Goal: Obtain resource: Download file/media

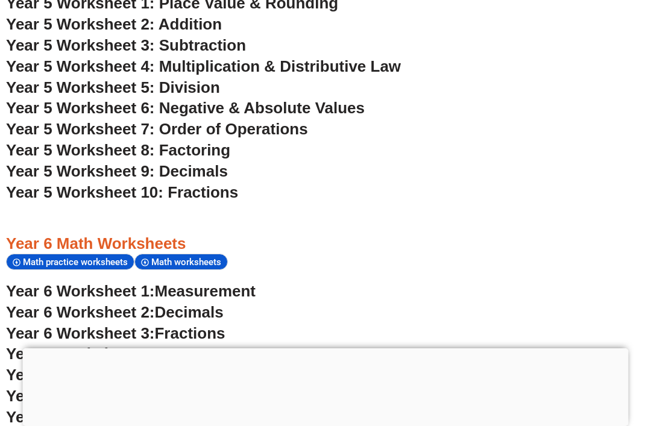
scroll to position [2339, 0]
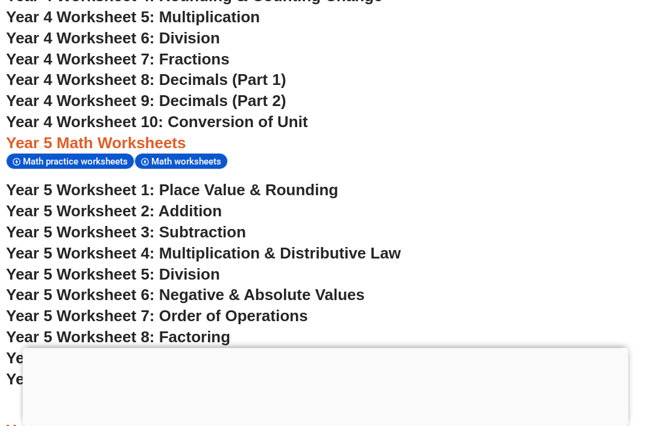
click at [70, 182] on span "Year 5 Worksheet 1: Place Value & Rounding" at bounding box center [172, 191] width 332 height 18
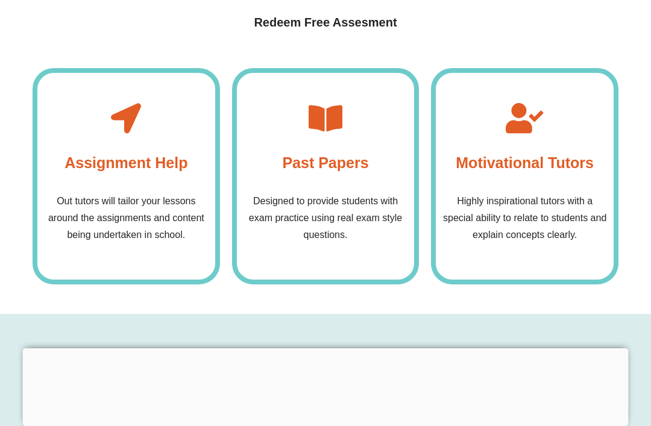
scroll to position [2358, 0]
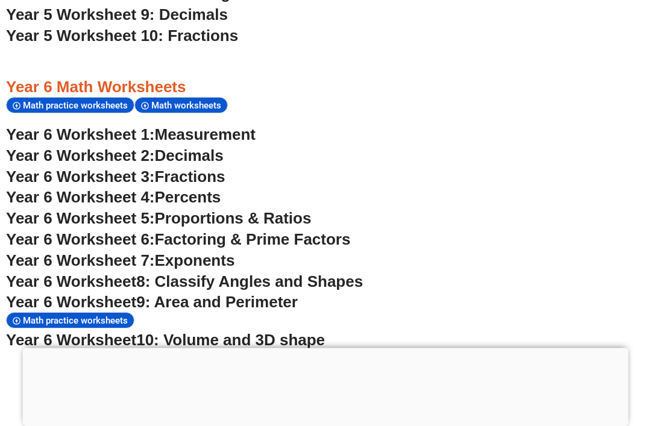
scroll to position [2683, 0]
click at [75, 125] on span "Year 6 Worksheet 1:" at bounding box center [80, 134] width 149 height 18
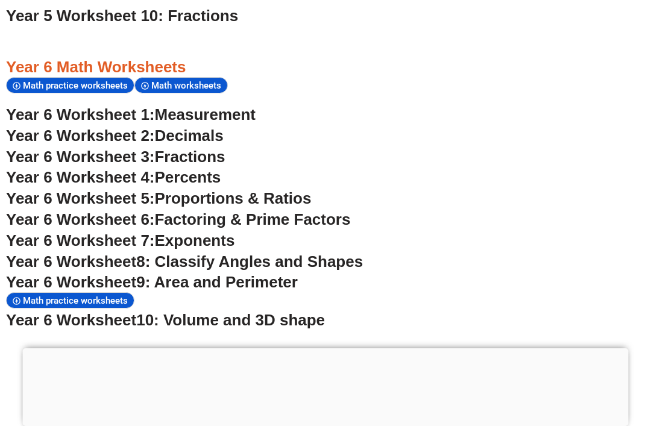
click at [57, 127] on span "Year 6 Worksheet 2:" at bounding box center [80, 136] width 149 height 18
click at [74, 148] on span "Year 6 Worksheet 3:" at bounding box center [80, 157] width 149 height 18
click at [70, 168] on span "Year 6 Worksheet 4:" at bounding box center [80, 177] width 149 height 18
click at [71, 189] on span "Year 6 Worksheet 5:" at bounding box center [80, 198] width 149 height 18
click at [76, 232] on span "Year 6 Worksheet 7:" at bounding box center [80, 241] width 149 height 18
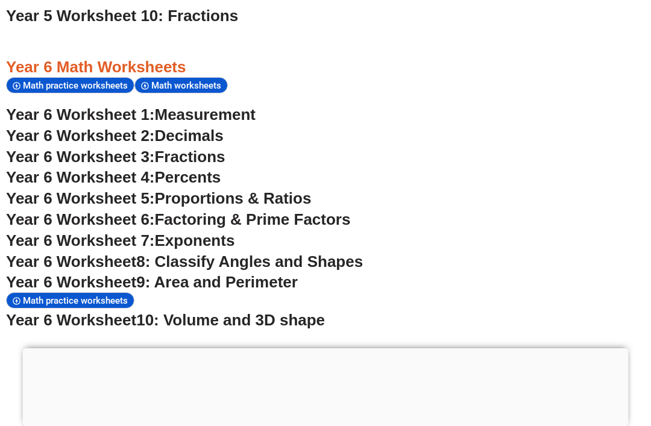
click at [153, 253] on span "8: Classify Angles and Shapes" at bounding box center [249, 262] width 227 height 18
click at [109, 273] on span "Year 6 Worksheet" at bounding box center [71, 282] width 130 height 18
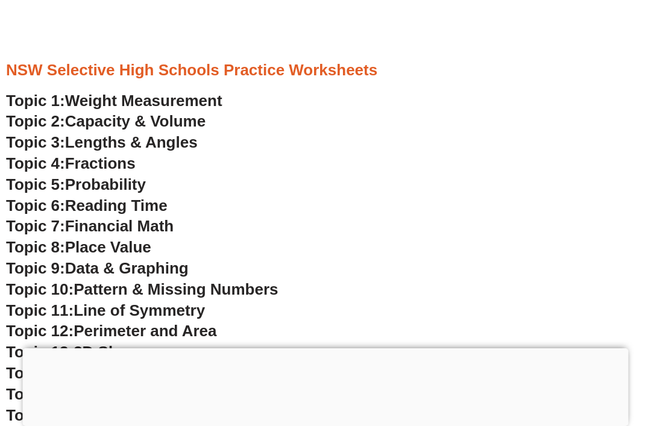
scroll to position [3170, 0]
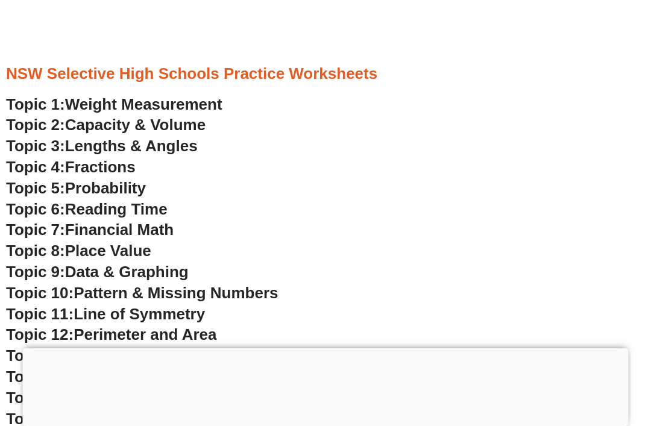
click at [71, 95] on span "Weight Measurement" at bounding box center [143, 104] width 157 height 18
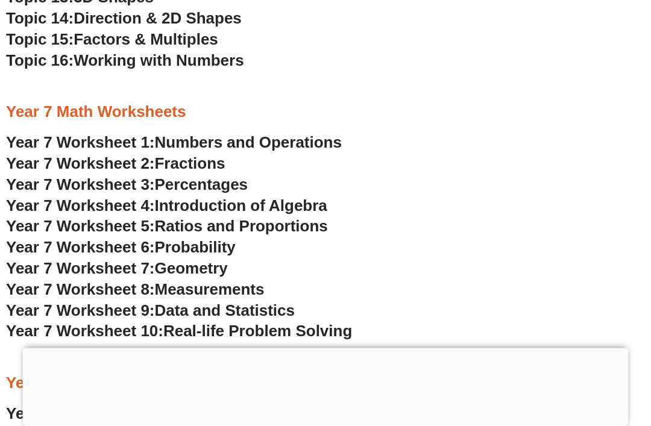
scroll to position [3527, 0]
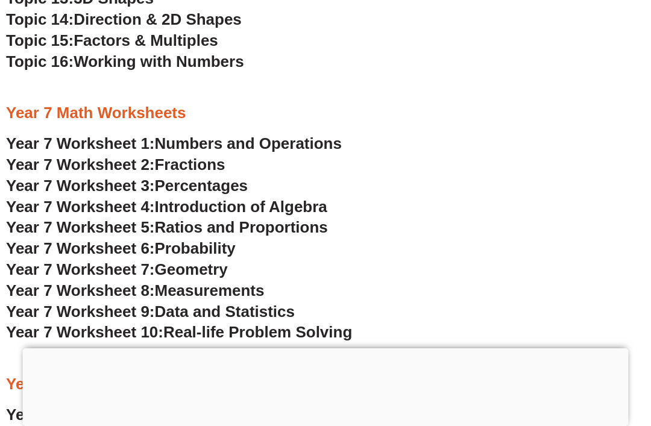
click at [54, 135] on span "Year 7 Worksheet 1:" at bounding box center [80, 144] width 149 height 18
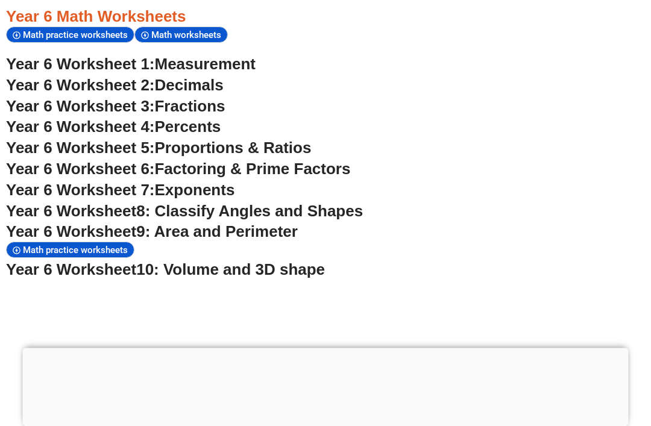
scroll to position [2751, 0]
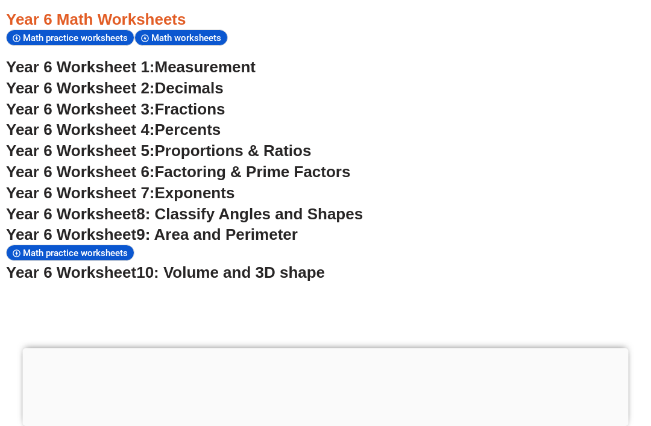
click at [25, 264] on span "Year 6 Worksheet" at bounding box center [71, 273] width 130 height 18
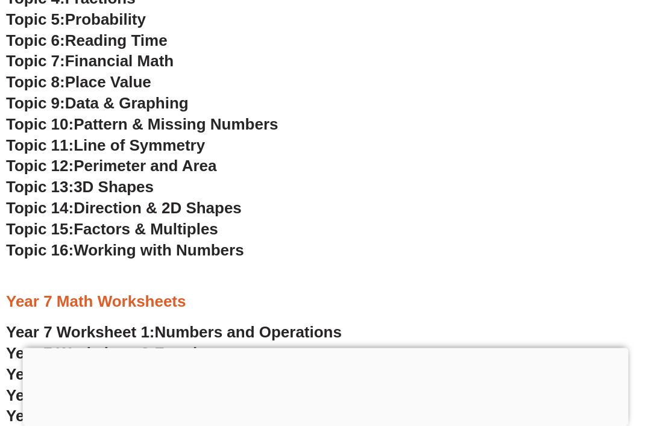
scroll to position [3339, 0]
click at [87, 241] on span "Working with Numbers" at bounding box center [159, 250] width 170 height 18
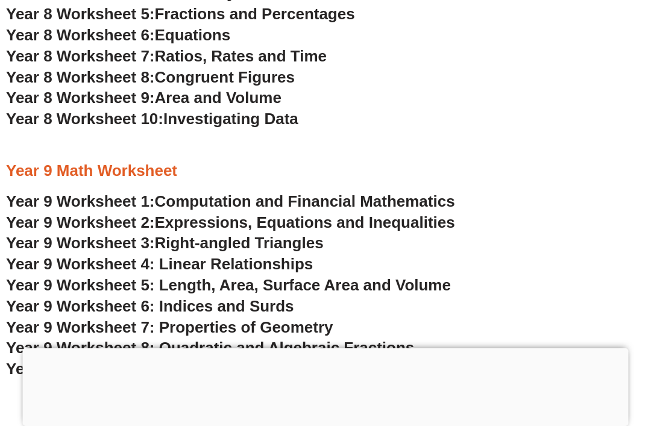
scroll to position [4013, 0]
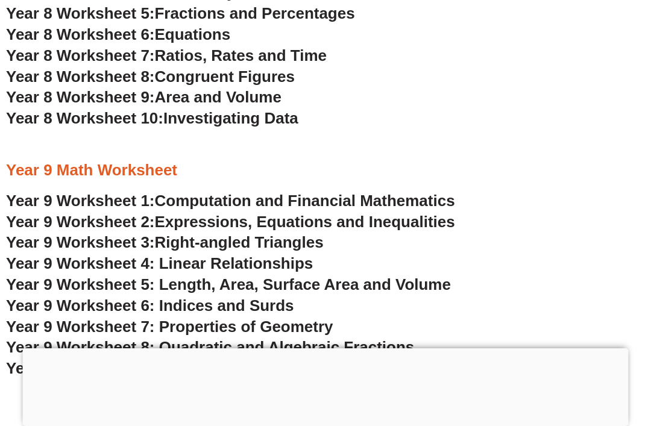
click at [173, 338] on span "Year 9 Worksheet 8: Quadratic and Algebraic Fractions" at bounding box center [210, 347] width 408 height 18
click at [169, 192] on span "Computation and Financial Mathematics" at bounding box center [305, 201] width 300 height 18
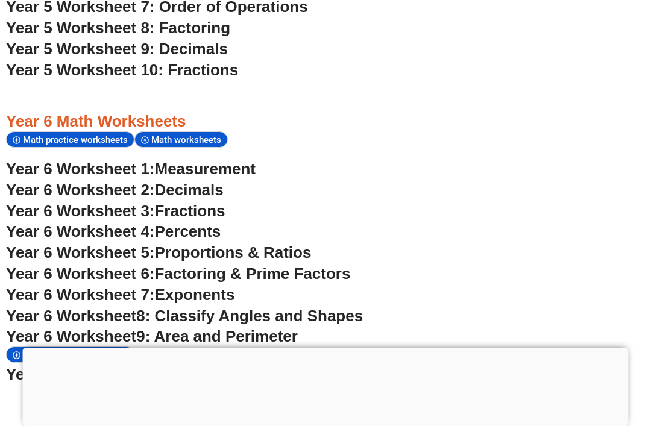
scroll to position [2649, 0]
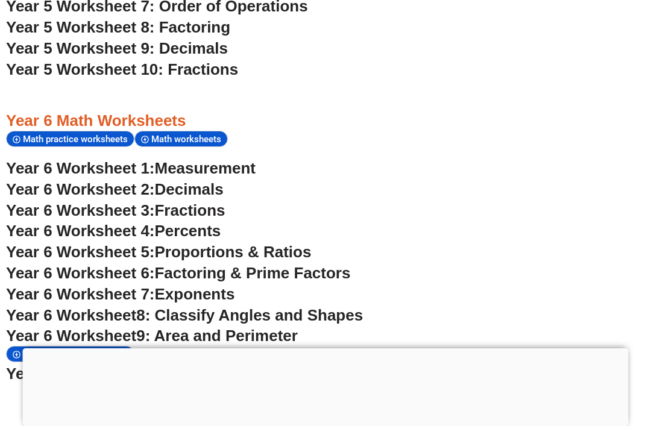
click at [25, 134] on span "Math practice worksheets" at bounding box center [77, 139] width 109 height 11
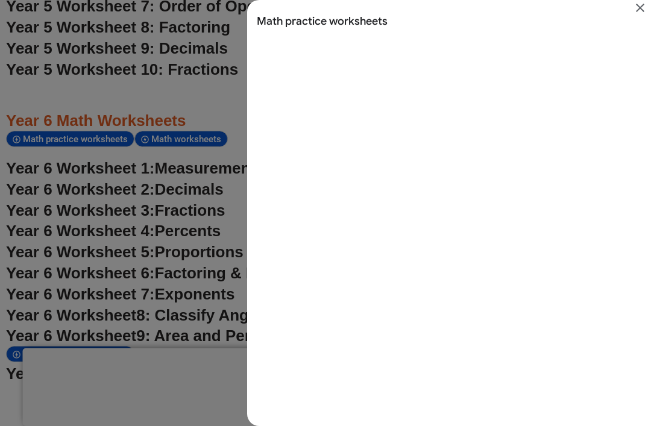
scroll to position [0, 0]
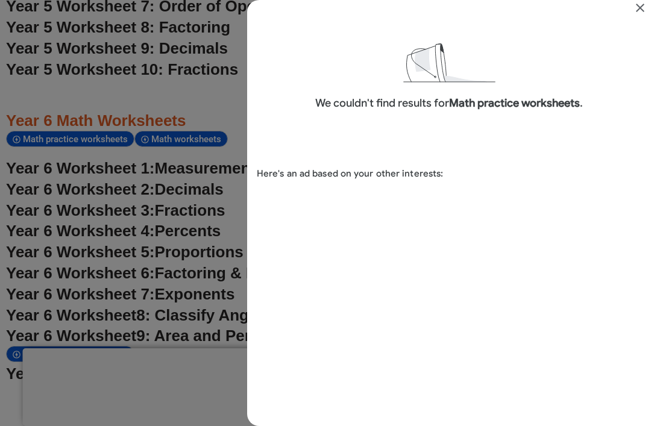
click at [644, 4] on icon "Close" at bounding box center [640, 8] width 8 height 8
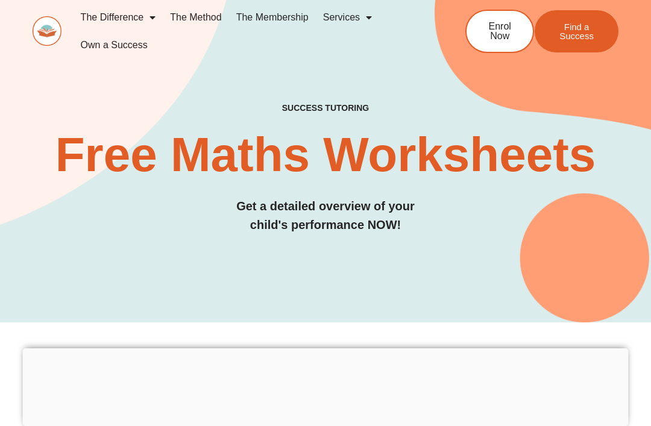
scroll to position [2649, 0]
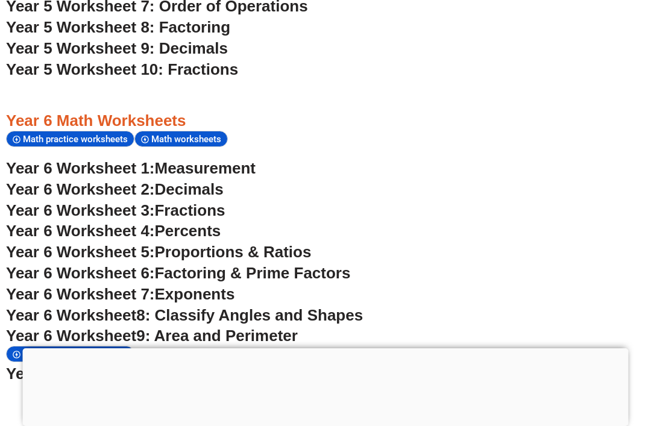
click at [151, 134] on span "Math worksheets" at bounding box center [188, 139] width 74 height 11
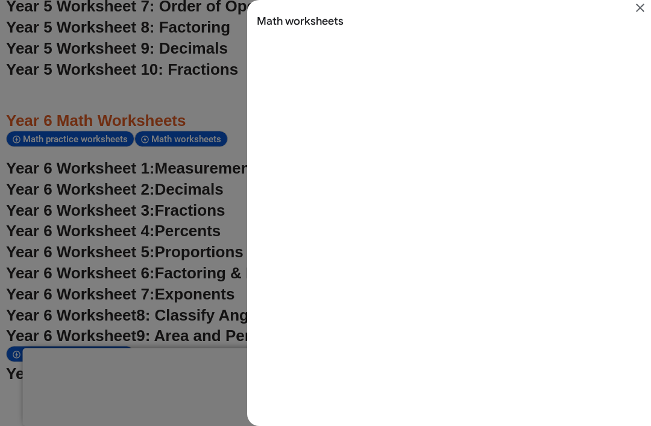
scroll to position [0, 0]
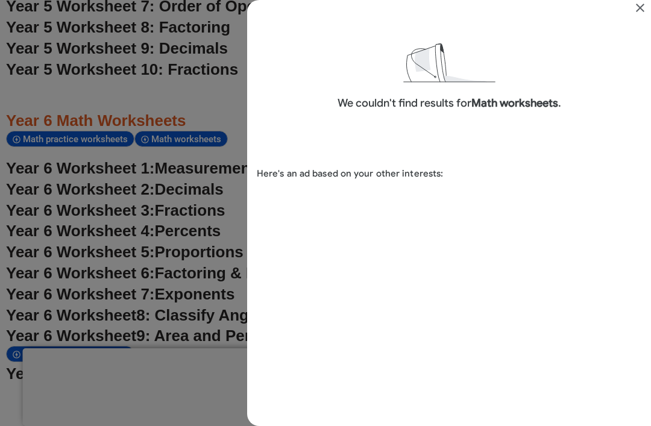
click at [642, 1] on icon "Close" at bounding box center [640, 8] width 14 height 14
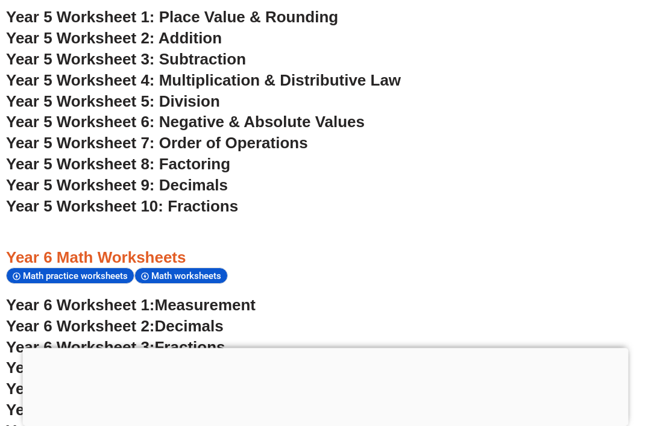
scroll to position [2517, 0]
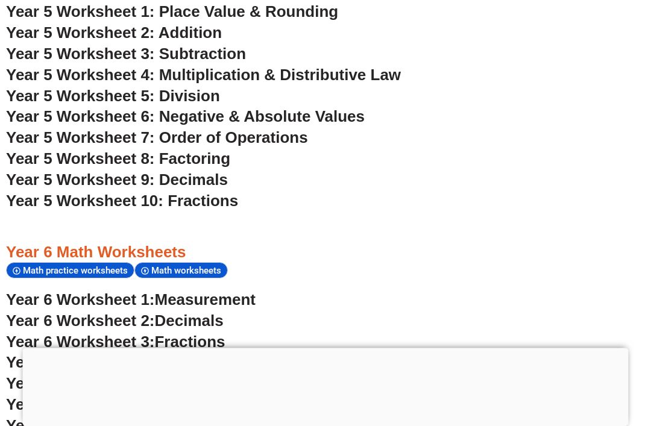
click at [42, 291] on span "Year 6 Worksheet 1:" at bounding box center [80, 300] width 149 height 18
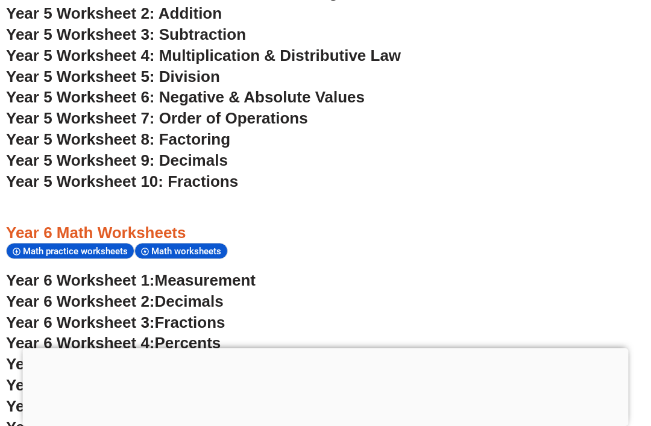
click at [155, 293] on span "Year 6 Worksheet 2:" at bounding box center [80, 302] width 149 height 18
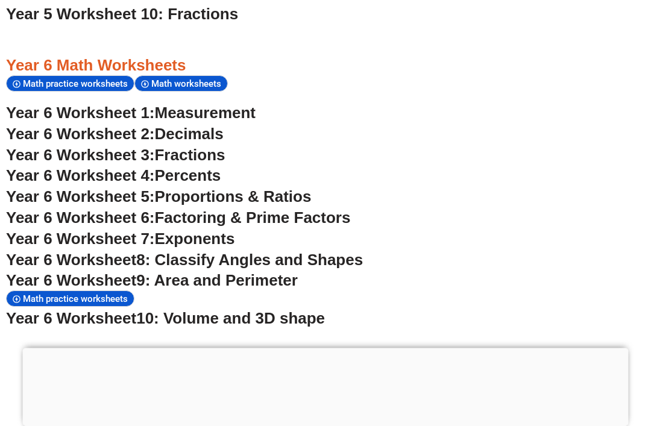
scroll to position [2705, 0]
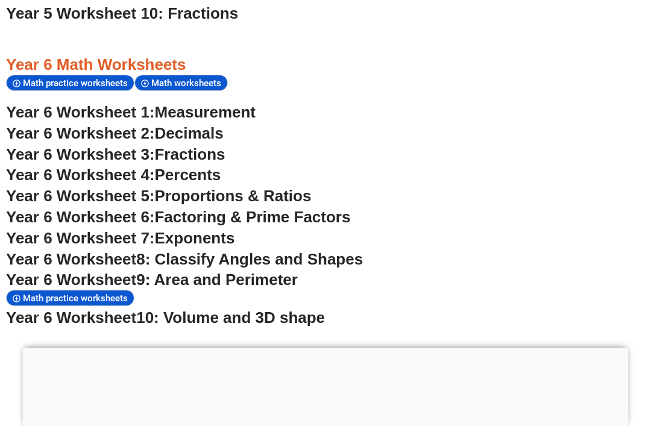
click at [144, 146] on span "Year 6 Worksheet 3:" at bounding box center [80, 155] width 149 height 18
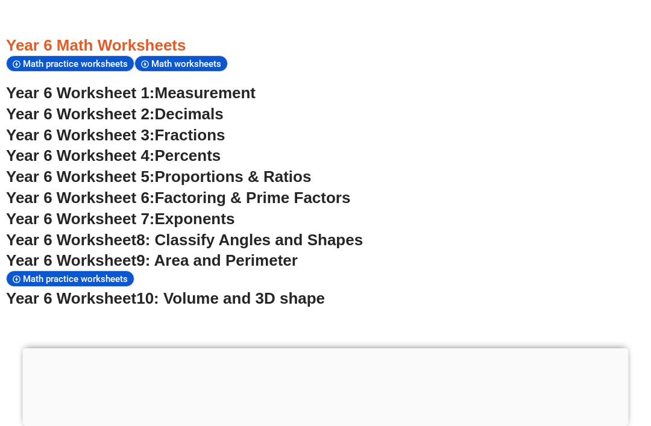
click at [168, 147] on span "Percents" at bounding box center [188, 156] width 66 height 18
click at [175, 168] on span "Proportions & Ratios" at bounding box center [233, 177] width 157 height 18
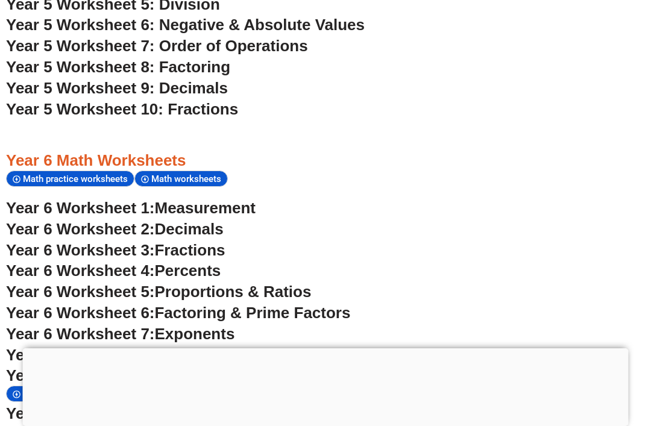
scroll to position [2610, 0]
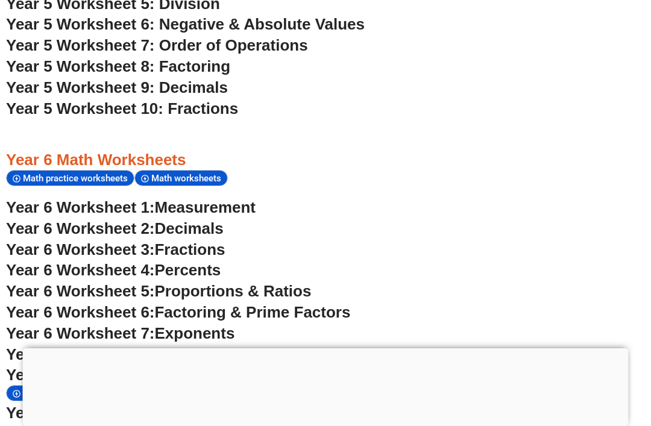
click at [178, 282] on span "Proportions & Ratios" at bounding box center [233, 291] width 157 height 18
click at [171, 325] on span "Exponents" at bounding box center [195, 334] width 80 height 18
click at [166, 303] on span "Factoring & Prime Factors" at bounding box center [253, 312] width 196 height 18
click at [173, 325] on span "Exponents" at bounding box center [195, 334] width 80 height 18
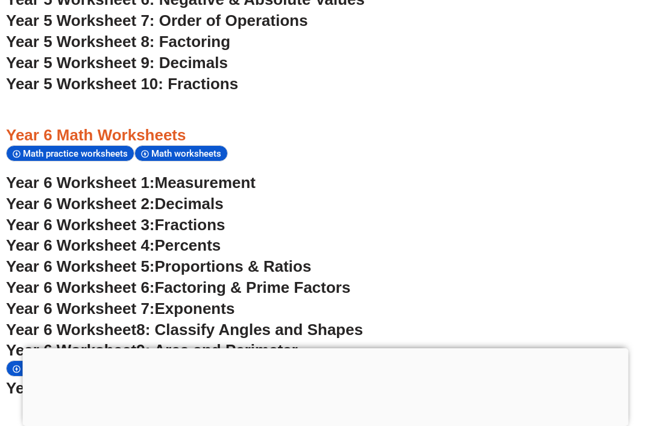
scroll to position [2690, 0]
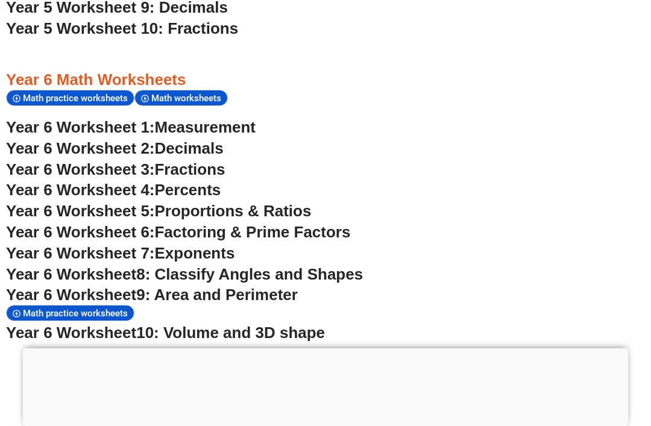
click at [168, 265] on span "8: Classify Angles and Shapes" at bounding box center [249, 274] width 227 height 18
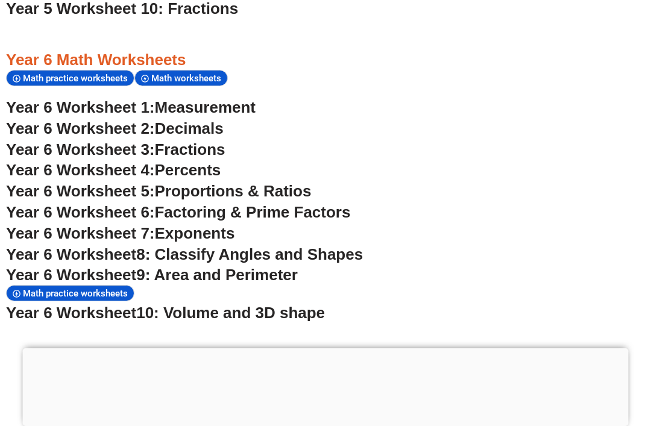
click at [241, 266] on span "9: Area and Perimeter" at bounding box center [217, 275] width 162 height 18
click at [177, 245] on span "8: Classify Angles and Shapes" at bounding box center [249, 254] width 227 height 18
click at [163, 266] on span "9: Area and Perimeter" at bounding box center [217, 275] width 162 height 18
click at [201, 304] on span "10: Volume and 3D shape" at bounding box center [230, 313] width 189 height 18
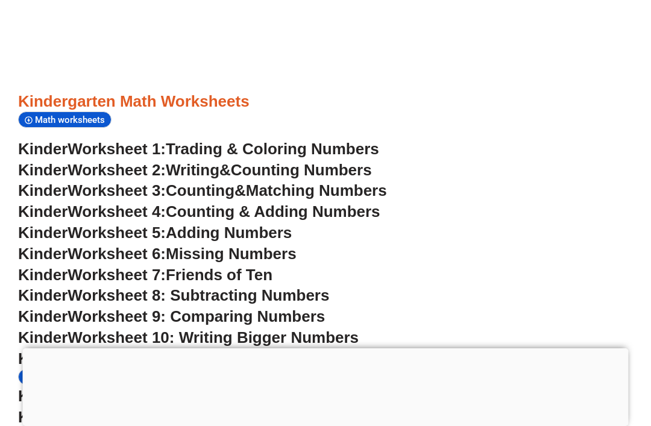
scroll to position [0, 0]
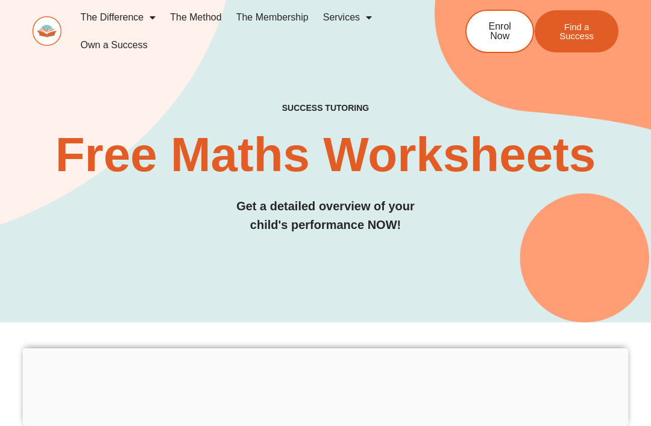
click at [148, 19] on span "Menu" at bounding box center [150, 18] width 12 height 22
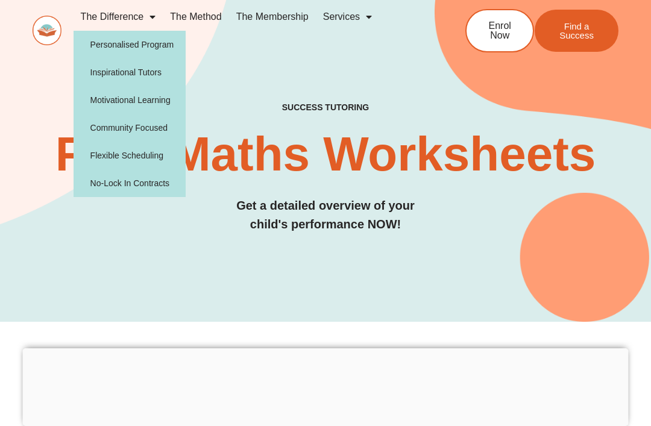
scroll to position [10, 0]
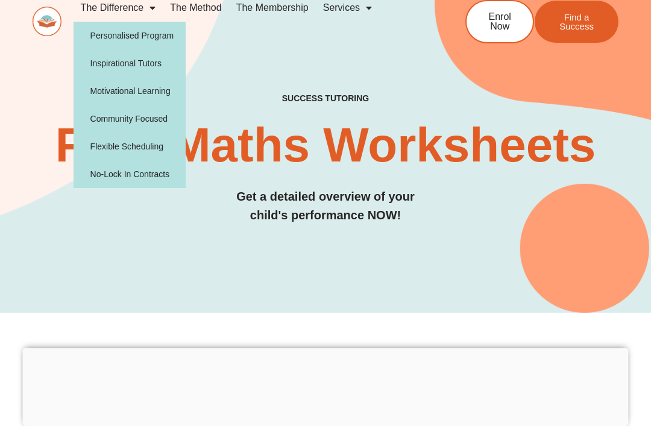
click at [48, 229] on div "SUCCESS TUTORING​ Free Maths Worksheets​ Get a detailed overview of your child'…" at bounding box center [326, 132] width 586 height 361
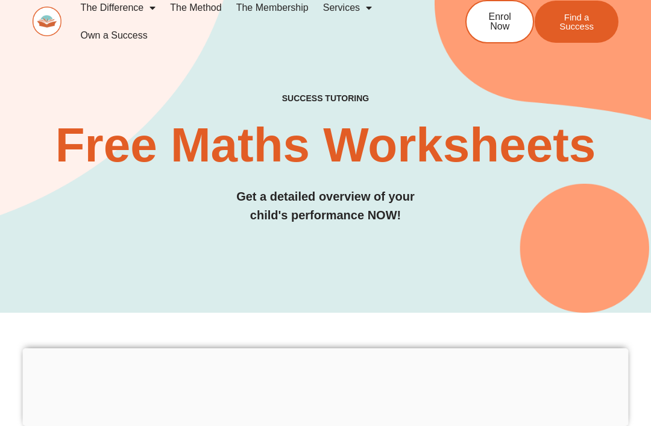
click at [55, 188] on h3 "Get a detailed overview of your child's performance NOW!" at bounding box center [326, 206] width 586 height 37
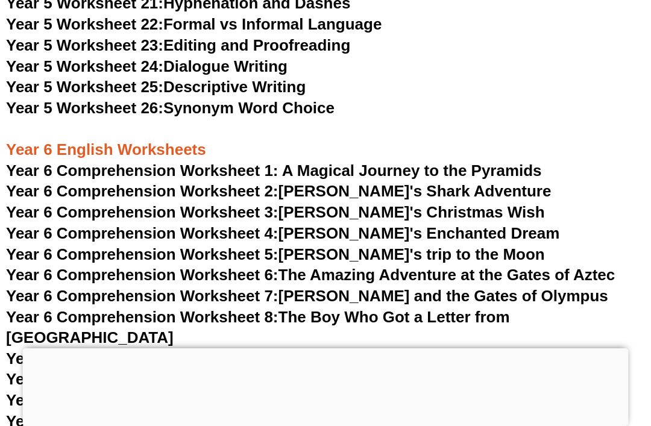
scroll to position [6375, 0]
click at [531, 162] on span "Year 6 Comprehension Worksheet 1: A Magical Journey to the Pyramids" at bounding box center [274, 171] width 536 height 18
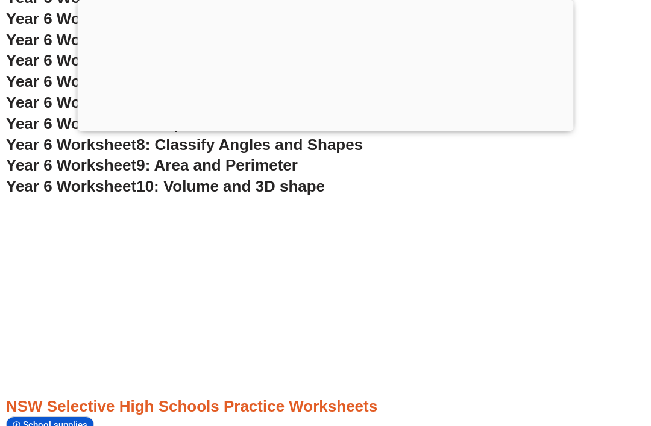
scroll to position [3043, 0]
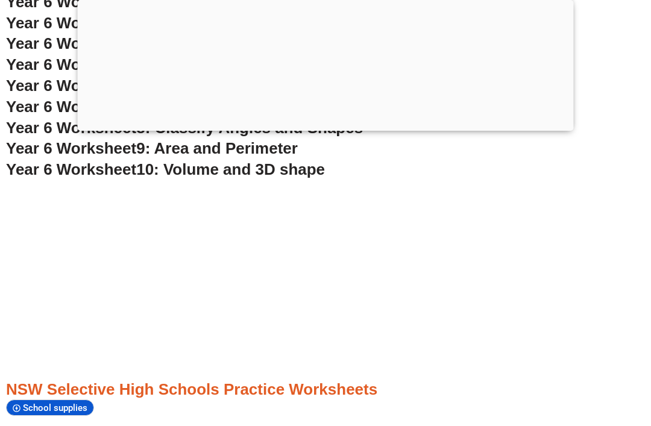
click at [329, 128] on div at bounding box center [326, 128] width 496 height 0
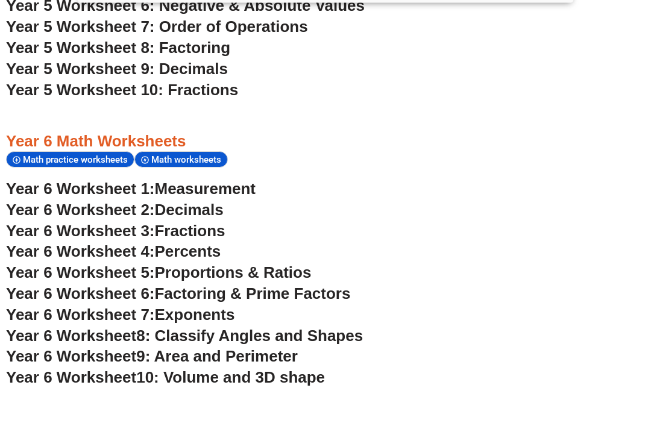
scroll to position [2466, 0]
click at [174, 180] on span "Measurement" at bounding box center [205, 189] width 101 height 18
